Goal: Use online tool/utility: Utilize a website feature to perform a specific function

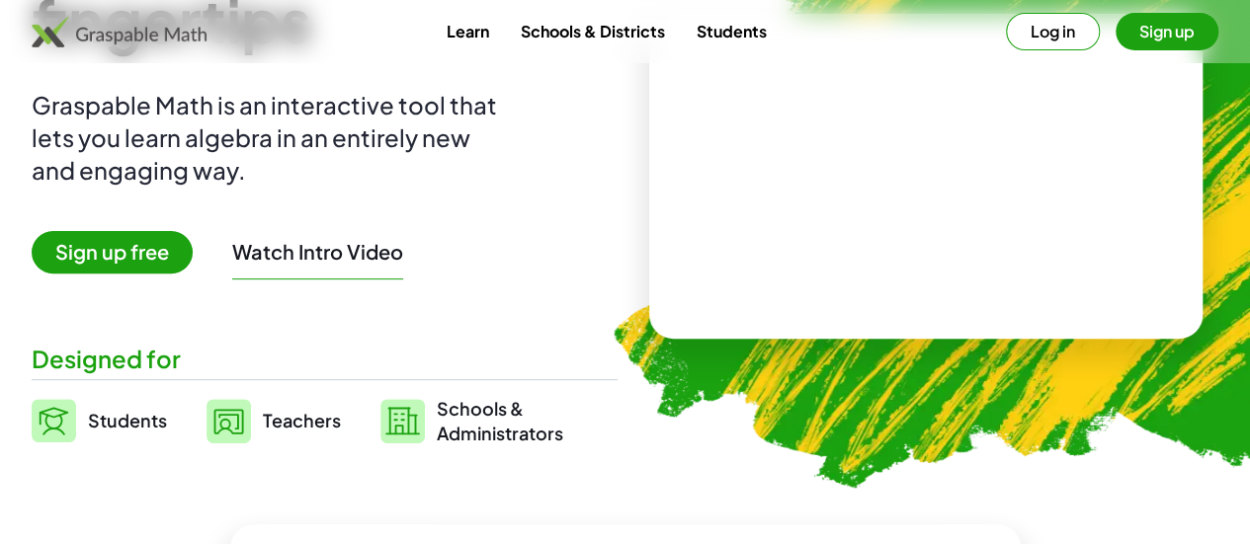
scroll to position [200, 0]
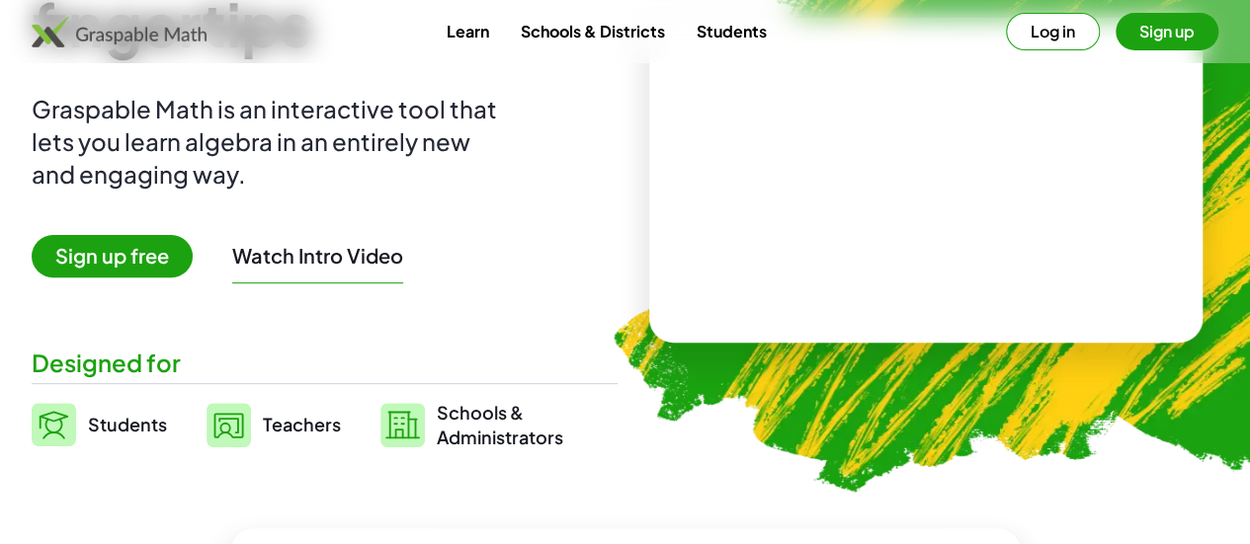
click at [76, 420] on img at bounding box center [54, 424] width 44 height 43
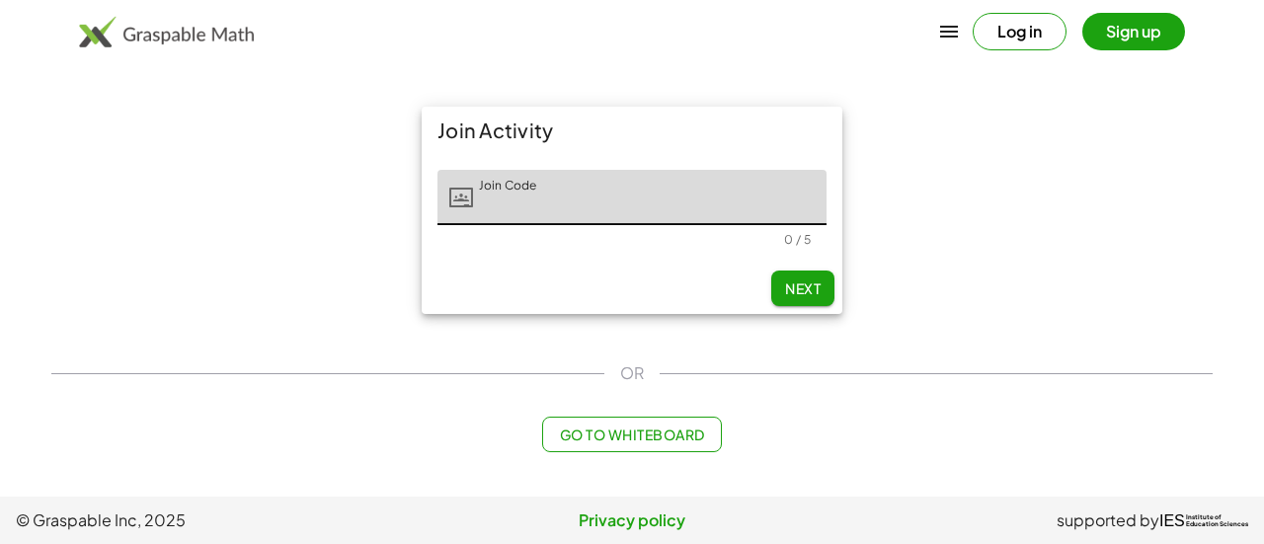
click at [591, 440] on span "Go to Whiteboard" at bounding box center [631, 435] width 145 height 18
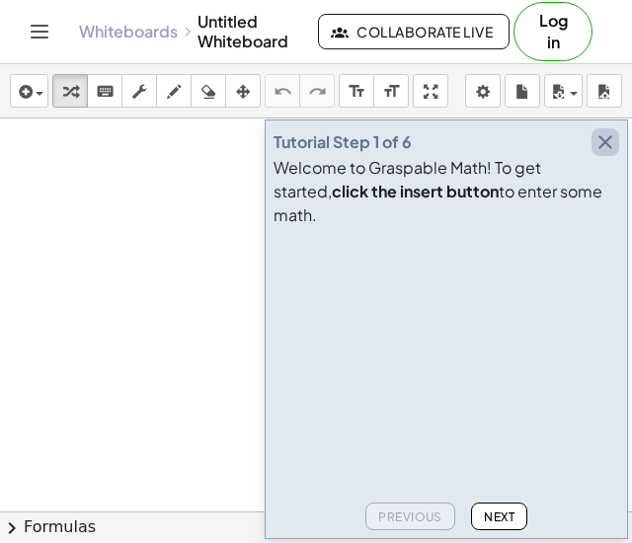
click at [605, 154] on icon "button" at bounding box center [606, 142] width 24 height 24
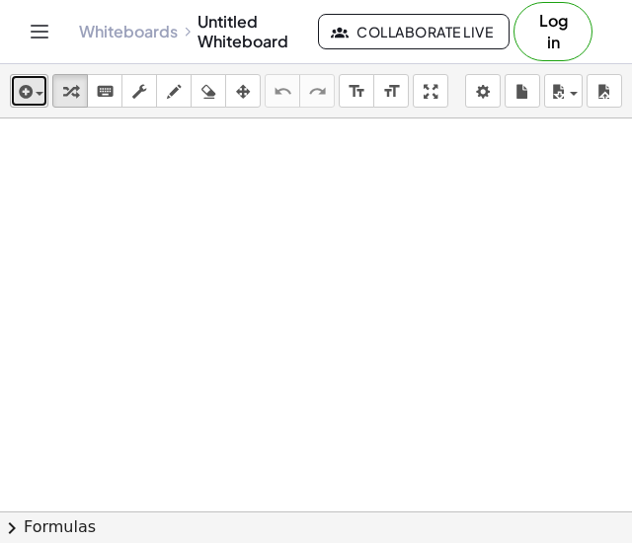
click at [39, 95] on span "button" at bounding box center [40, 94] width 8 height 4
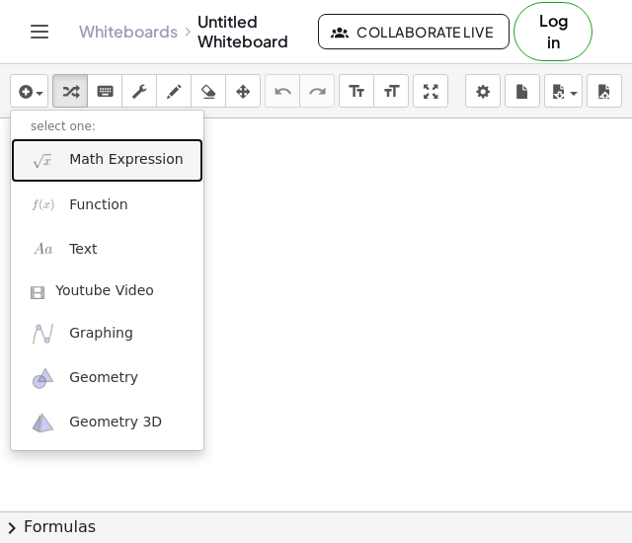
click at [81, 159] on span "Math Expression" at bounding box center [126, 160] width 114 height 20
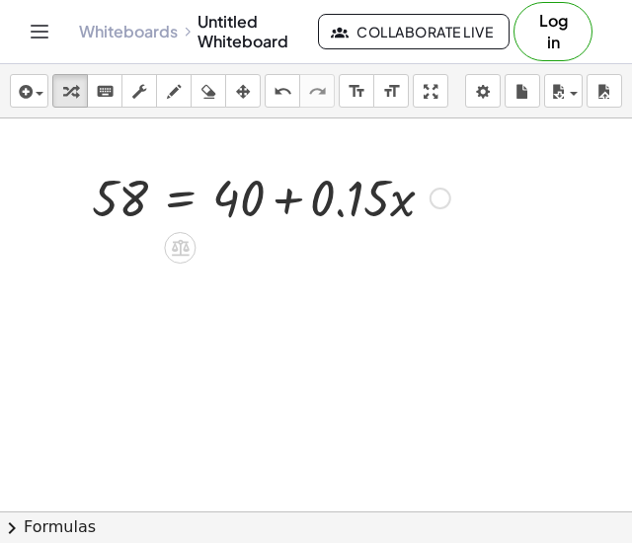
drag, startPoint x: 248, startPoint y: 202, endPoint x: 225, endPoint y: 202, distance: 22.7
click at [225, 202] on div at bounding box center [271, 196] width 378 height 67
click at [443, 194] on div at bounding box center [441, 199] width 22 height 22
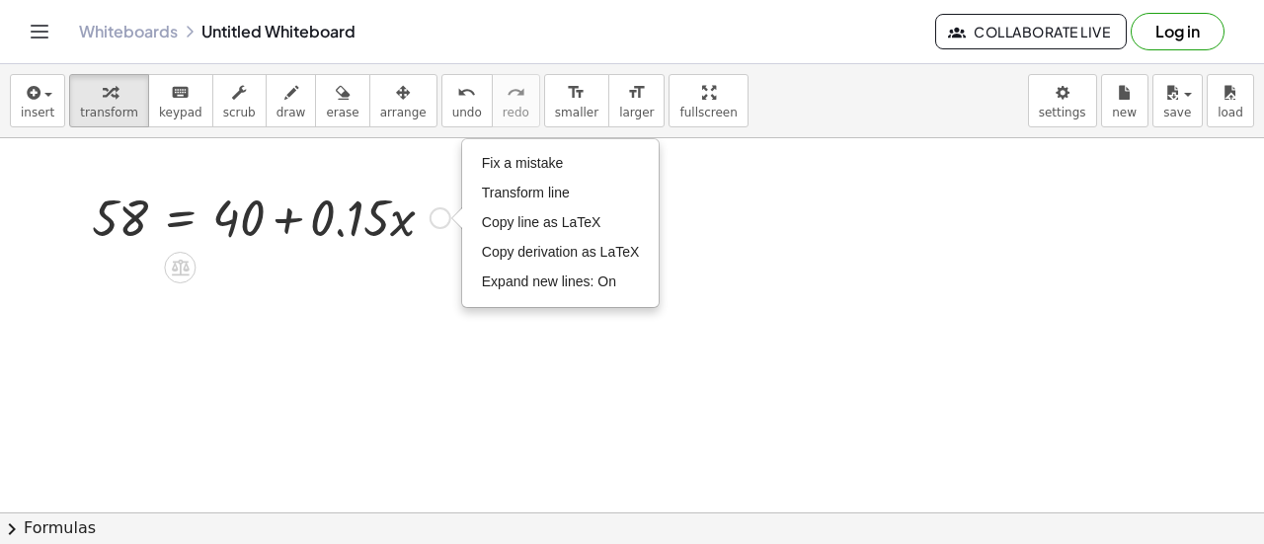
click at [202, 216] on div at bounding box center [271, 216] width 378 height 67
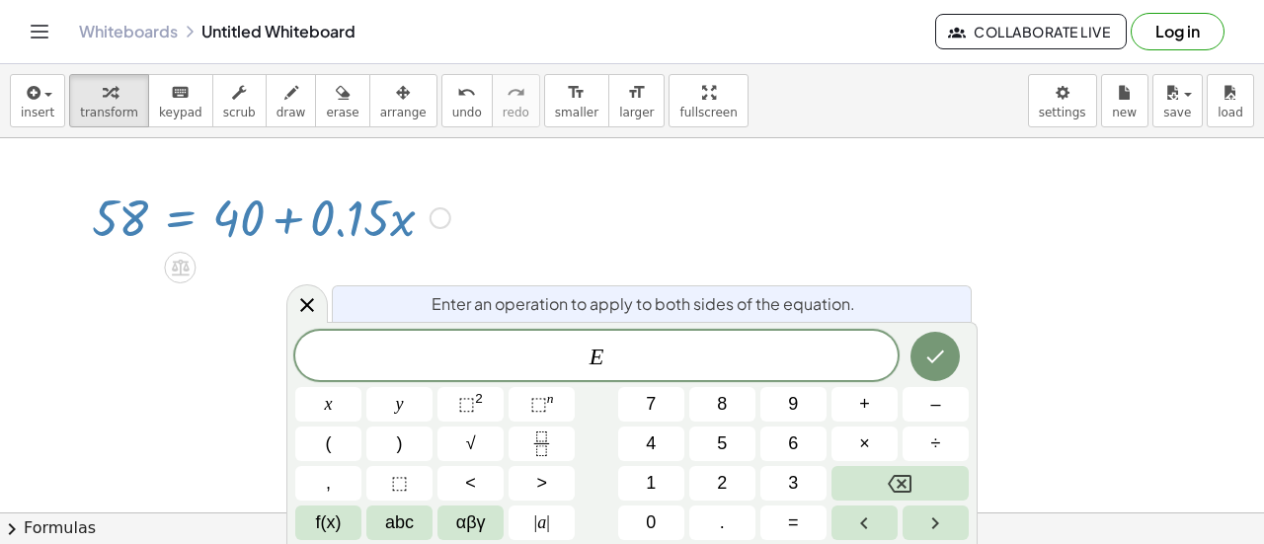
click at [313, 217] on div at bounding box center [271, 216] width 378 height 67
click at [314, 307] on icon at bounding box center [307, 305] width 24 height 24
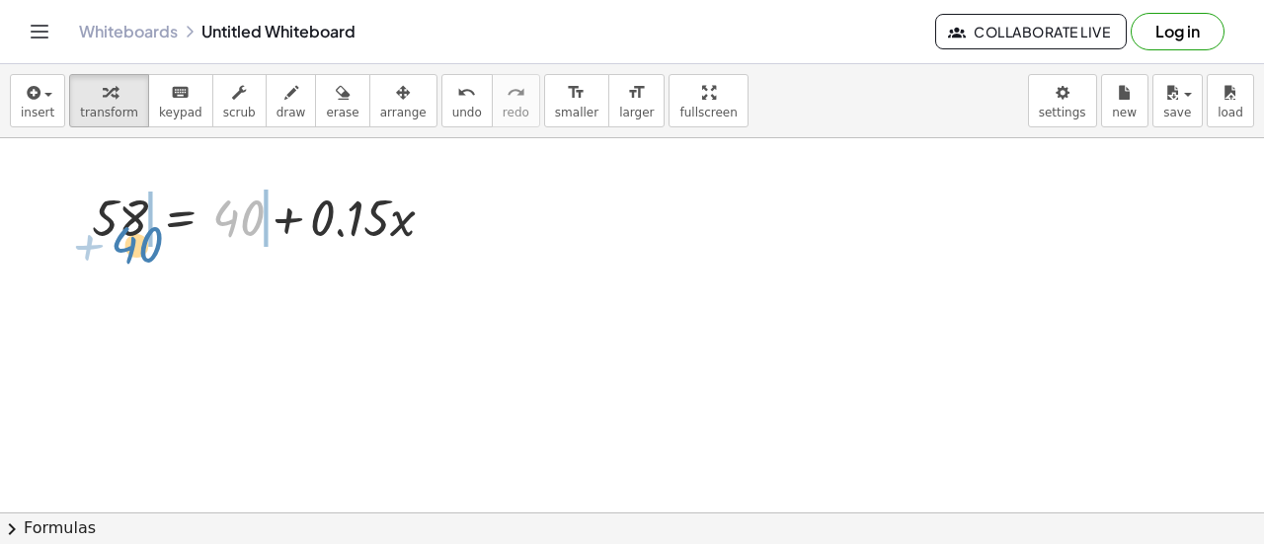
drag, startPoint x: 239, startPoint y: 207, endPoint x: 136, endPoint y: 234, distance: 106.1
click at [136, 234] on div at bounding box center [271, 216] width 378 height 67
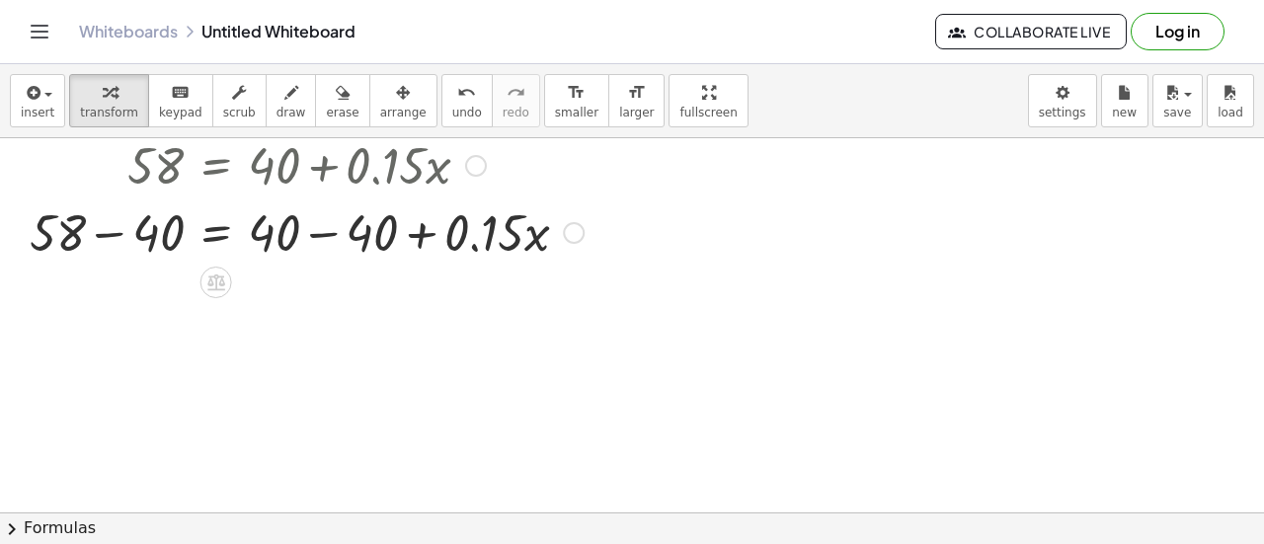
scroll to position [60, 0]
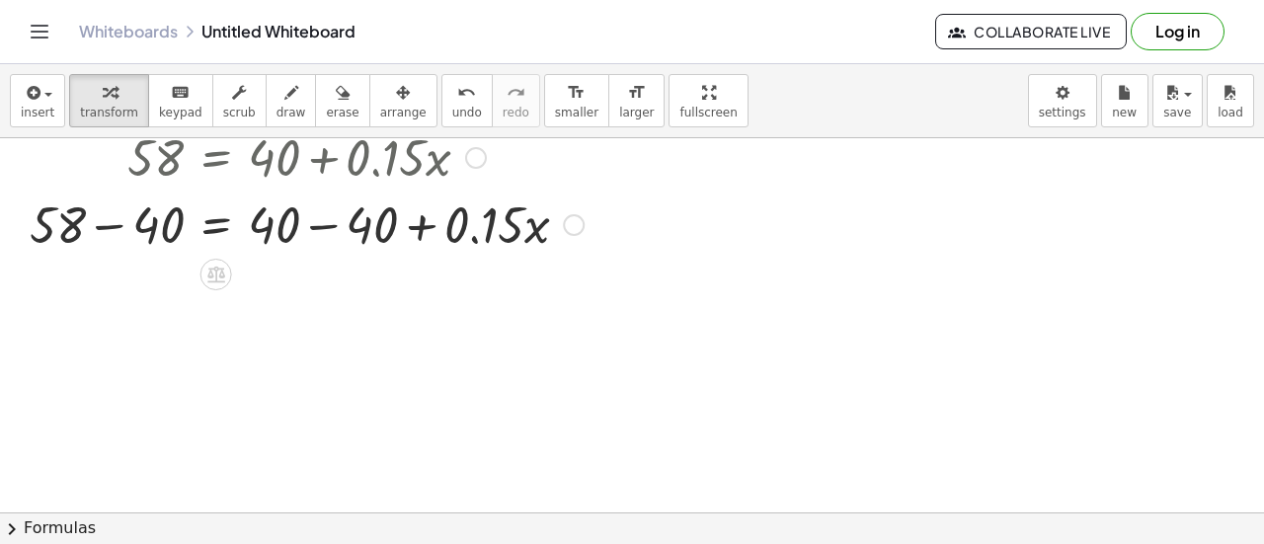
click at [225, 234] on div at bounding box center [307, 223] width 574 height 67
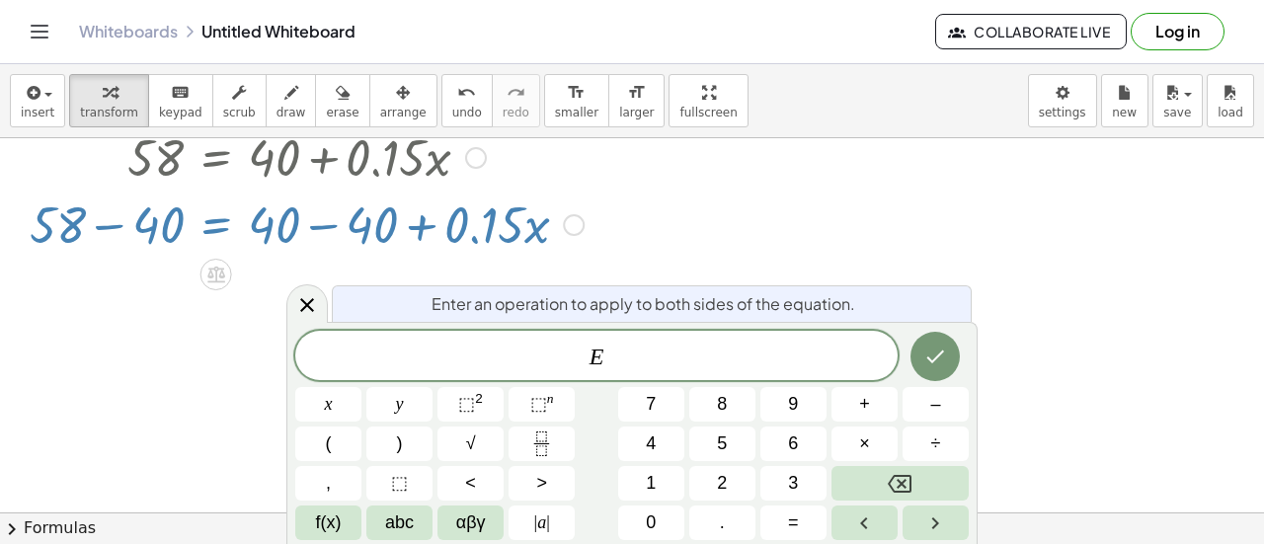
click at [308, 225] on div at bounding box center [307, 223] width 574 height 67
click at [308, 299] on icon at bounding box center [307, 305] width 24 height 24
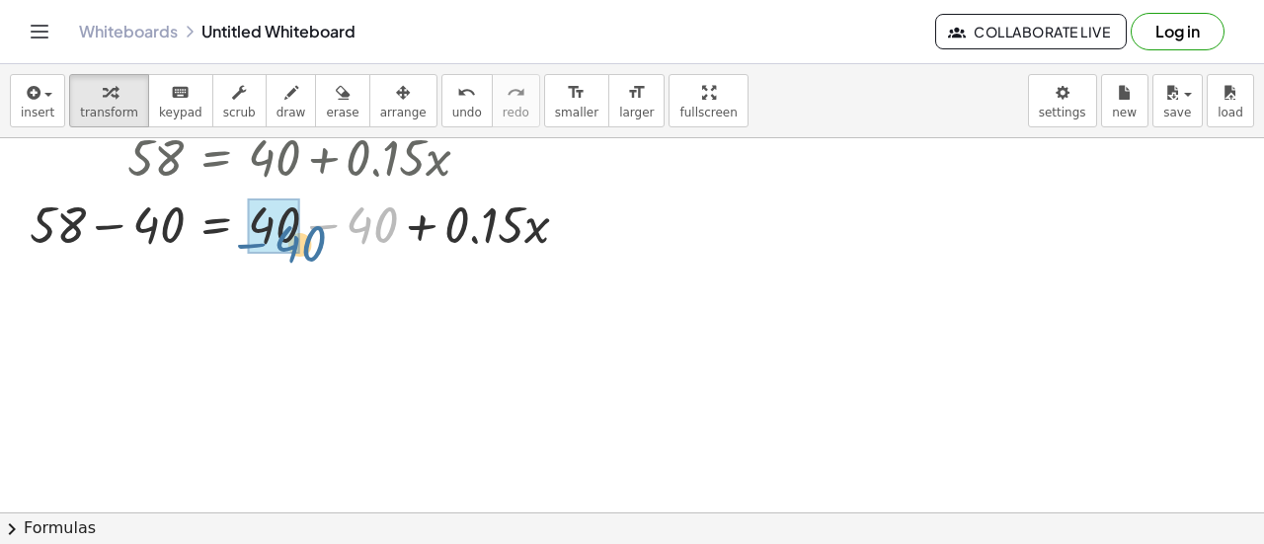
drag, startPoint x: 371, startPoint y: 230, endPoint x: 293, endPoint y: 247, distance: 79.8
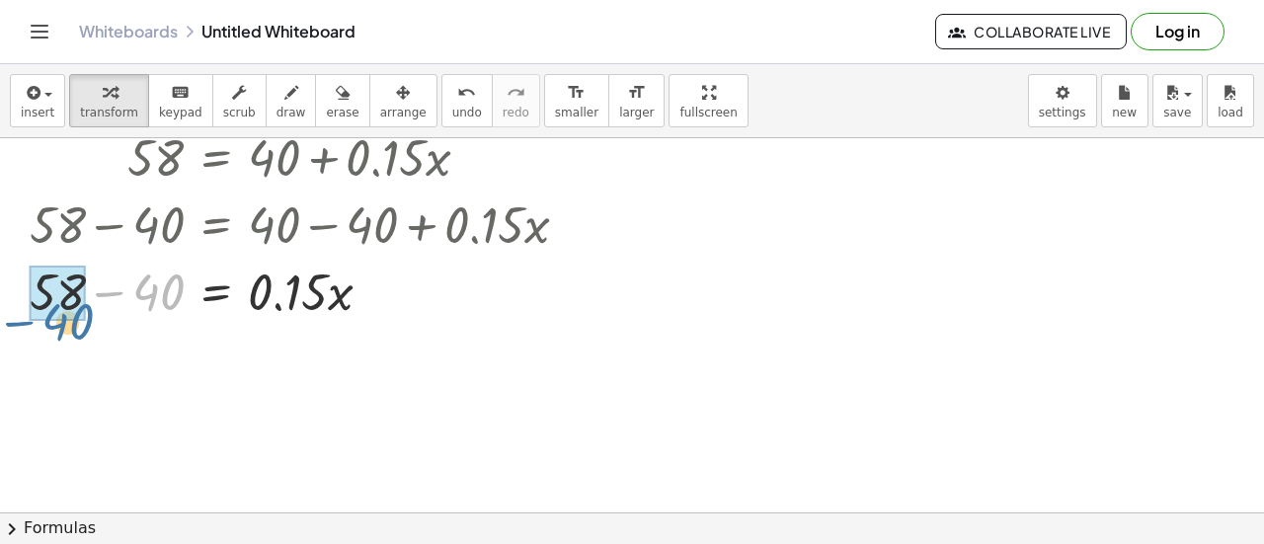
drag, startPoint x: 170, startPoint y: 295, endPoint x: 79, endPoint y: 325, distance: 95.6
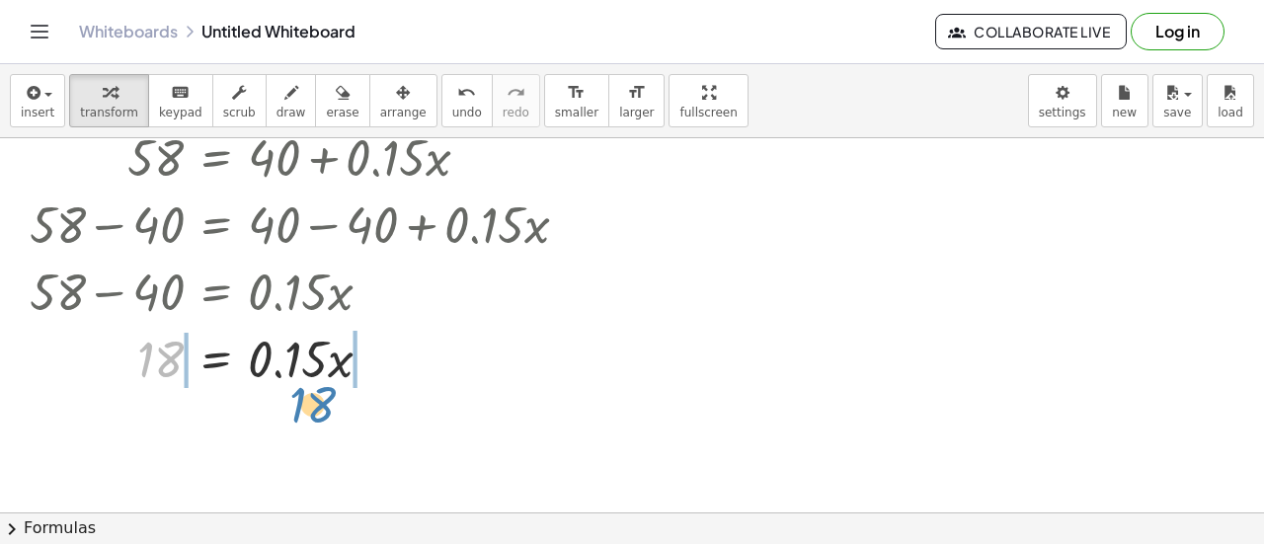
drag, startPoint x: 170, startPoint y: 370, endPoint x: 323, endPoint y: 412, distance: 158.6
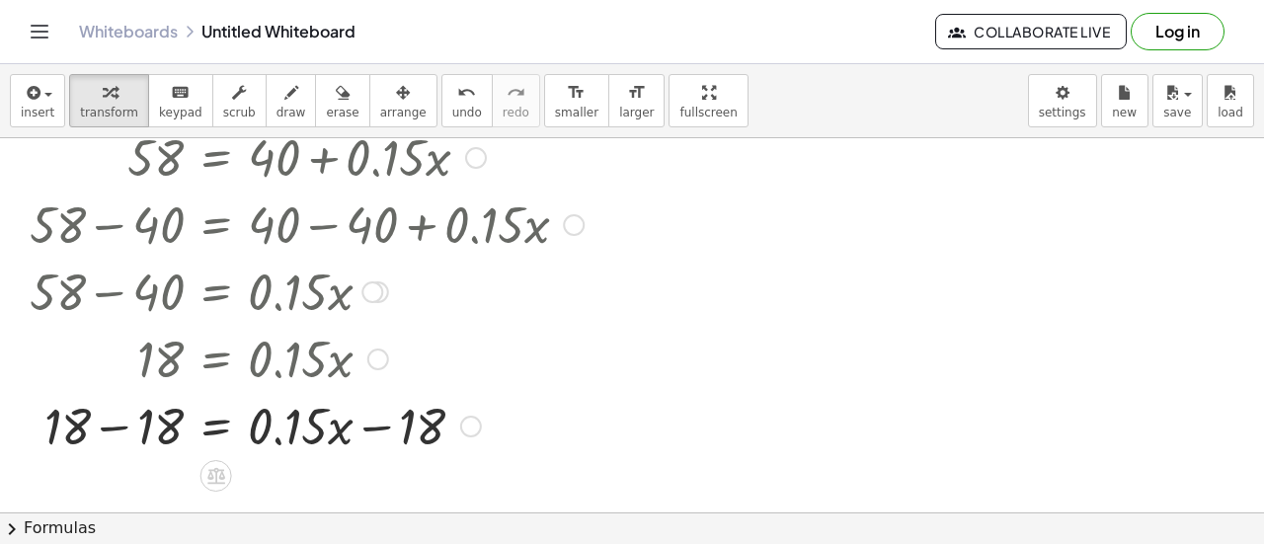
click at [483, 428] on div at bounding box center [307, 424] width 574 height 67
click at [472, 426] on div "Fix a mistake Transform line Copy line as LaTeX Copy derivation as LaTeX Expand…" at bounding box center [471, 427] width 22 height 22
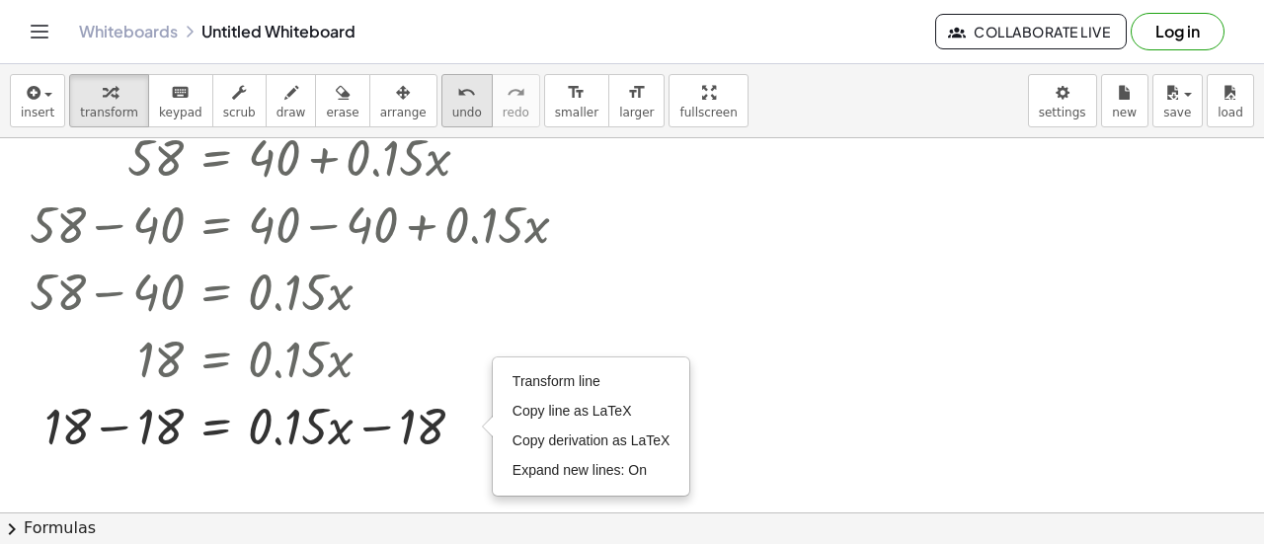
click at [452, 106] on span "undo" at bounding box center [467, 113] width 30 height 14
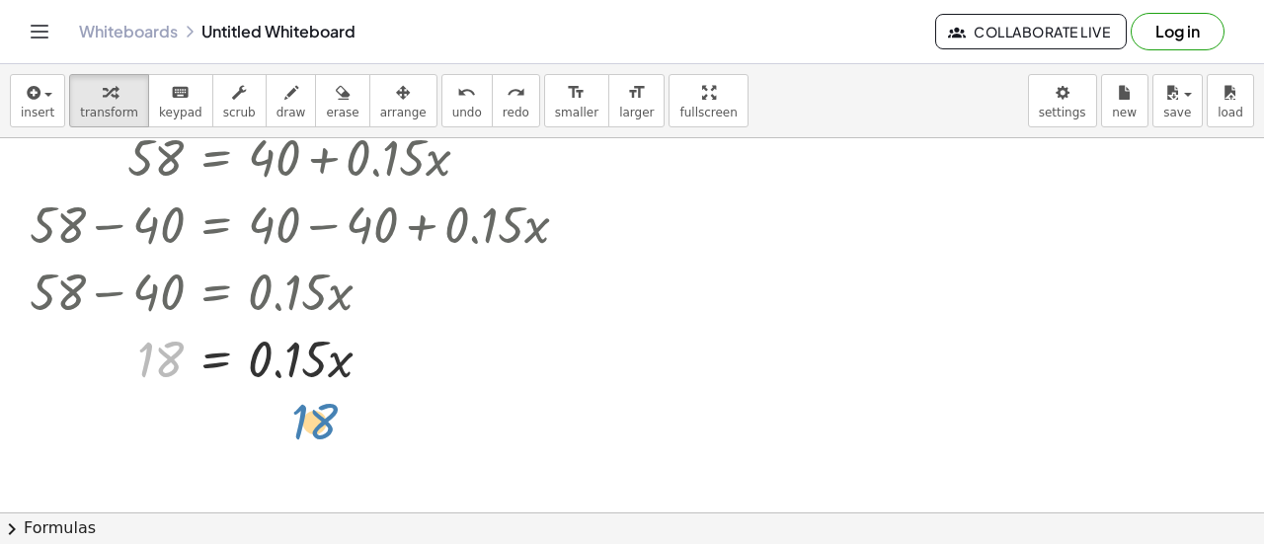
drag, startPoint x: 176, startPoint y: 363, endPoint x: 329, endPoint y: 426, distance: 165.3
click at [329, 426] on div "58 = + 40 + · 0.15 · x + 58 − 40 = + 40 − 40 + · 0.15 · x + 58 − 40 = + 0 + · 0…" at bounding box center [632, 518] width 1264 height 880
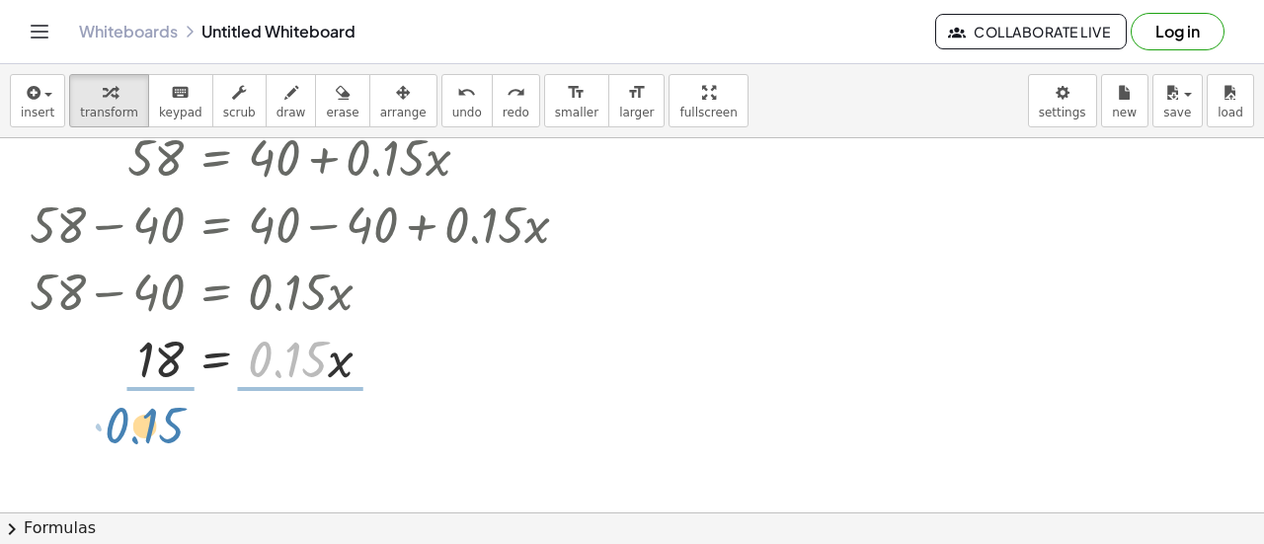
drag, startPoint x: 302, startPoint y: 359, endPoint x: 162, endPoint y: 425, distance: 155.1
click at [162, 425] on div "58 = + 40 + · 0.15 · x + 58 − 40 = + 40 − 40 + · 0.15 · x + 58 − 40 = + 0 + · 0…" at bounding box center [632, 518] width 1264 height 880
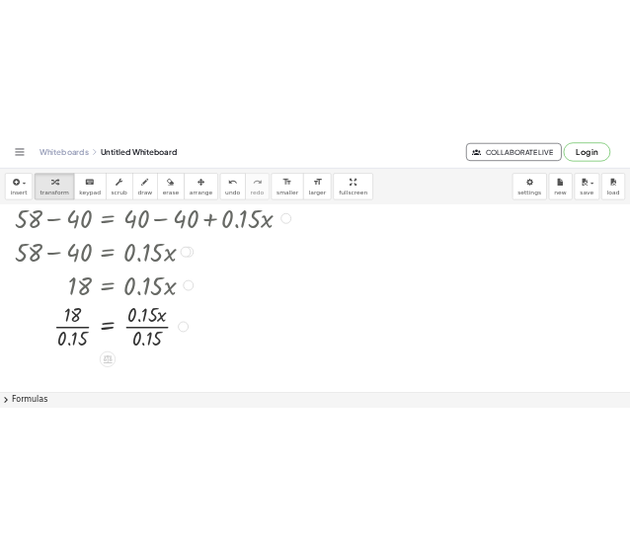
scroll to position [121, 0]
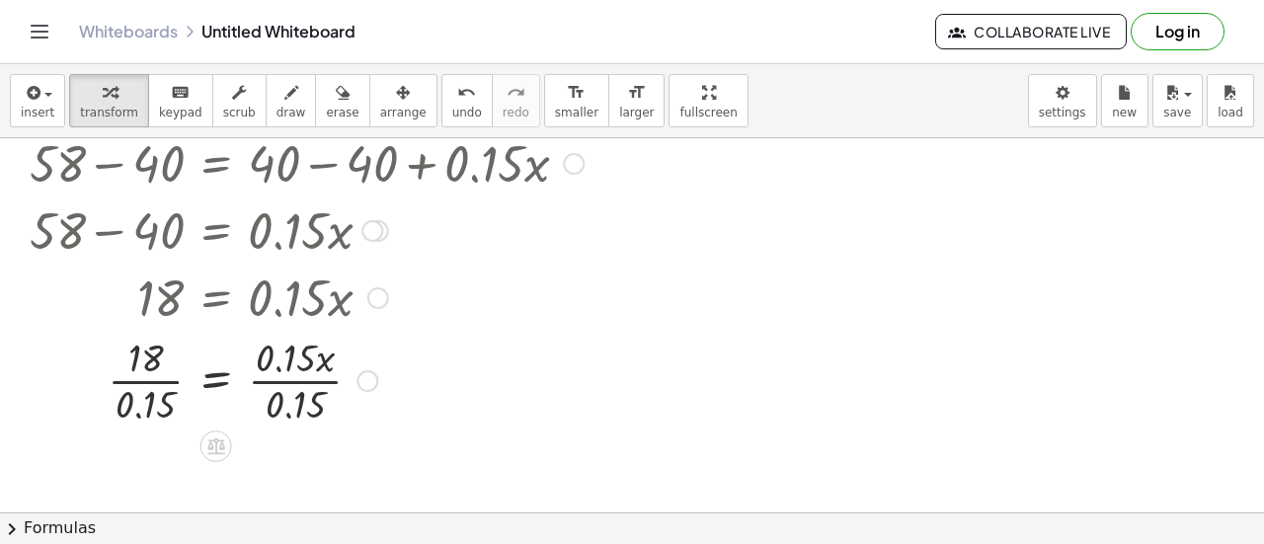
click at [299, 380] on div at bounding box center [307, 379] width 574 height 99
click at [146, 381] on div at bounding box center [307, 379] width 574 height 99
